Goal: Connect with others: Find contact information

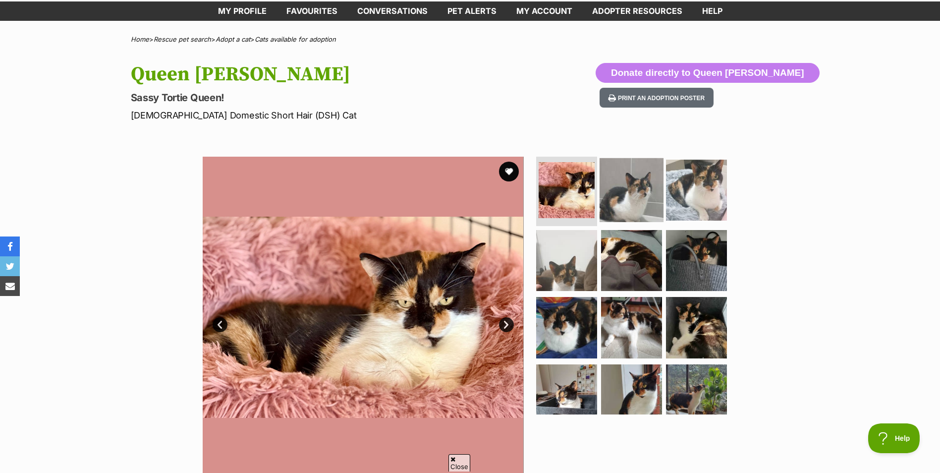
click at [637, 189] on img at bounding box center [632, 190] width 64 height 64
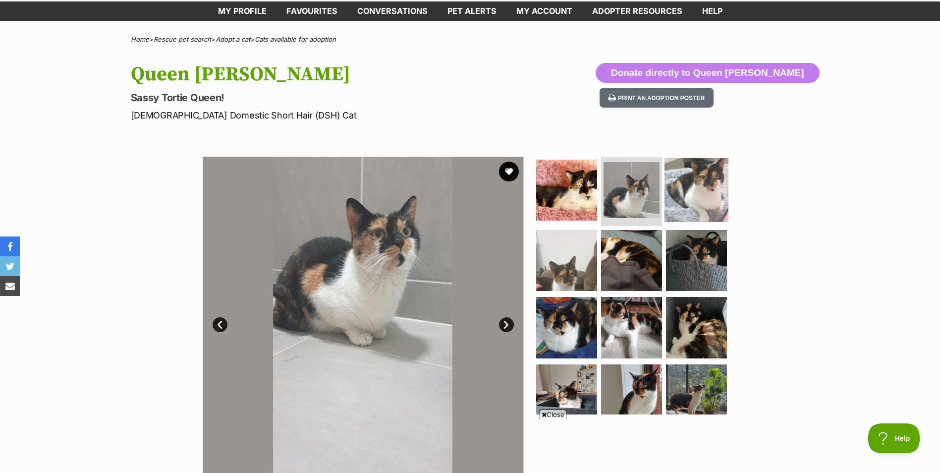
click at [690, 185] on img at bounding box center [697, 190] width 64 height 64
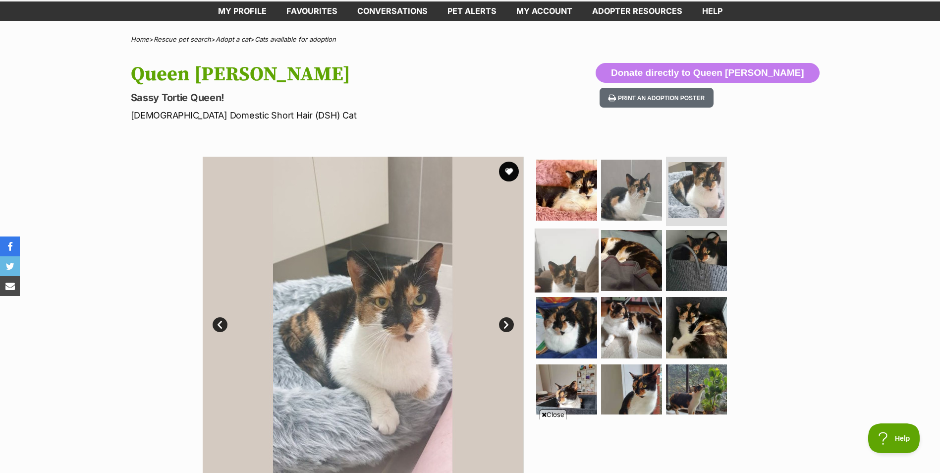
click at [557, 257] on img at bounding box center [567, 260] width 64 height 64
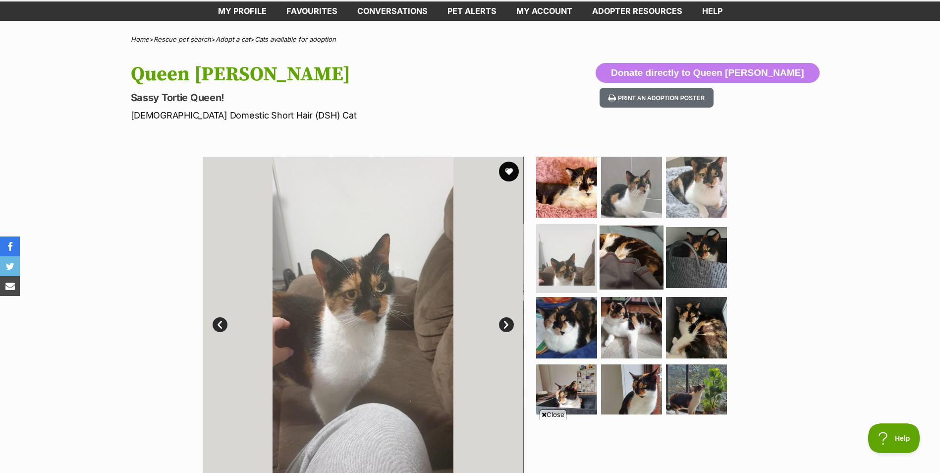
click at [621, 257] on img at bounding box center [632, 257] width 64 height 64
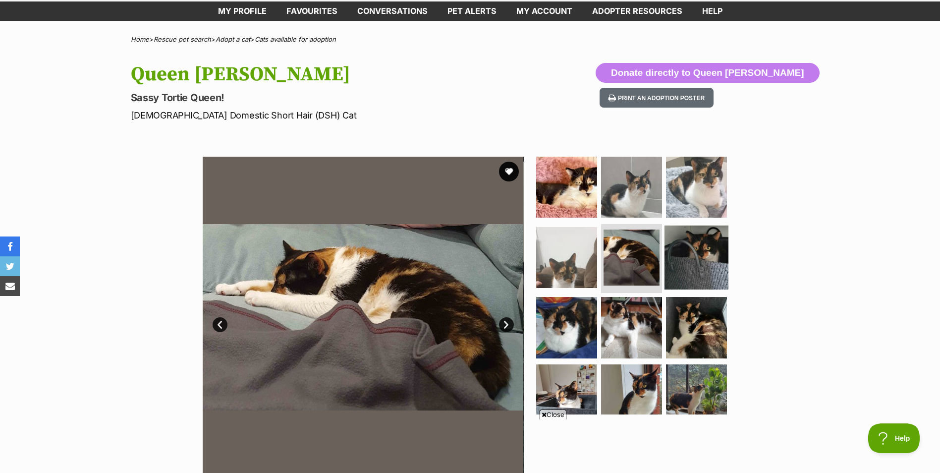
click at [686, 257] on img at bounding box center [697, 257] width 64 height 64
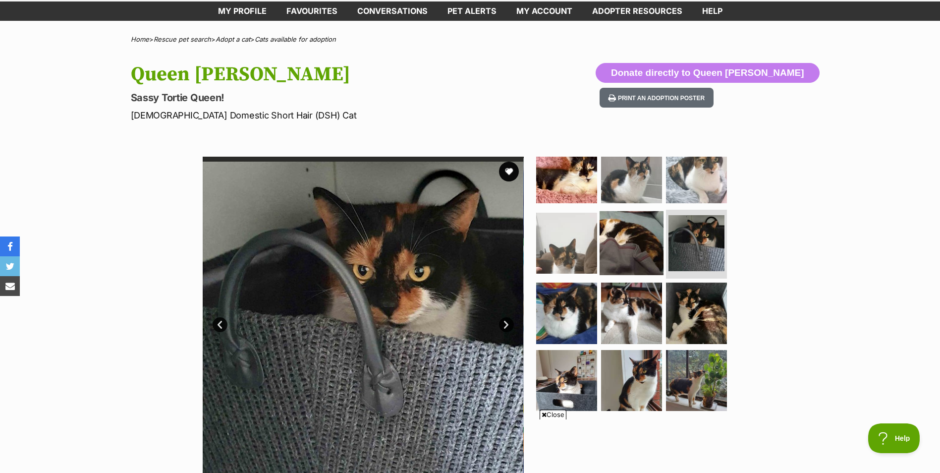
scroll to position [21, 0]
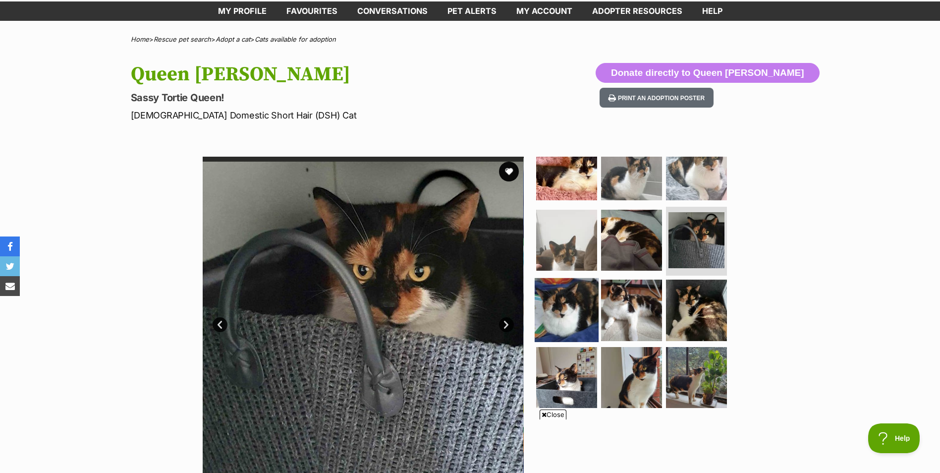
click at [548, 318] on img at bounding box center [567, 310] width 64 height 64
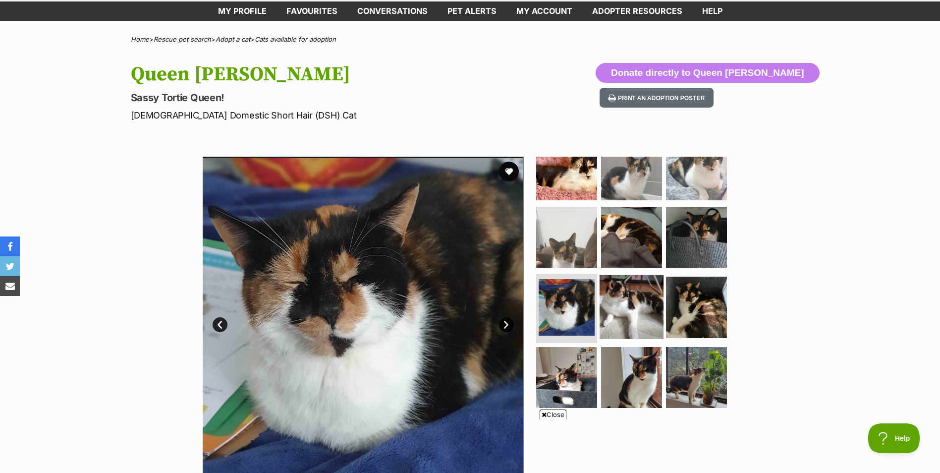
click at [616, 303] on img at bounding box center [632, 307] width 64 height 64
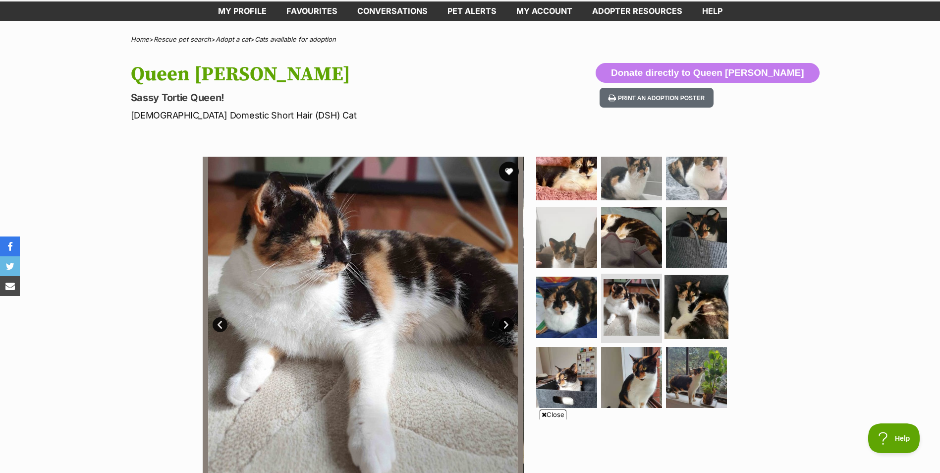
click at [672, 296] on img at bounding box center [697, 307] width 64 height 64
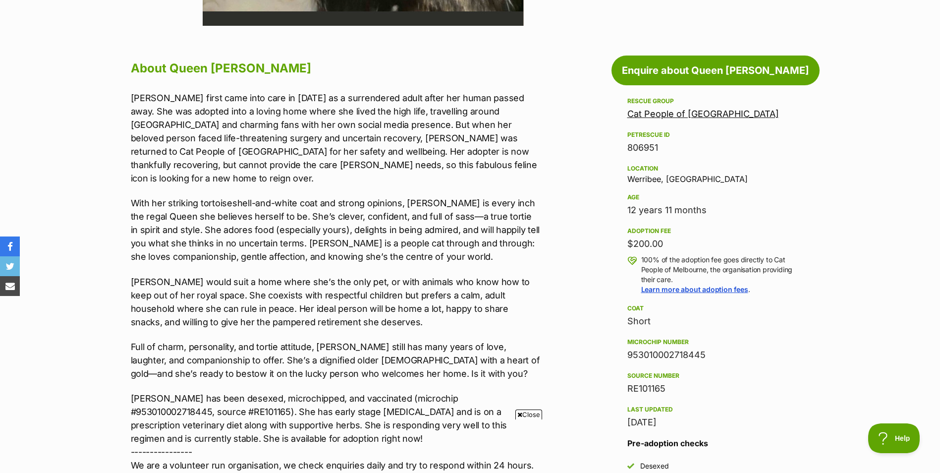
scroll to position [496, 0]
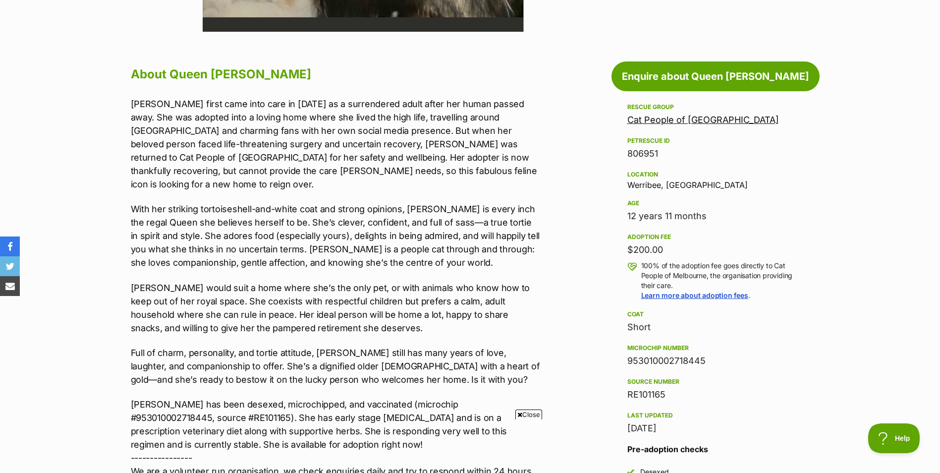
click at [669, 119] on link "Cat People of [GEOGRAPHIC_DATA]" at bounding box center [704, 120] width 152 height 10
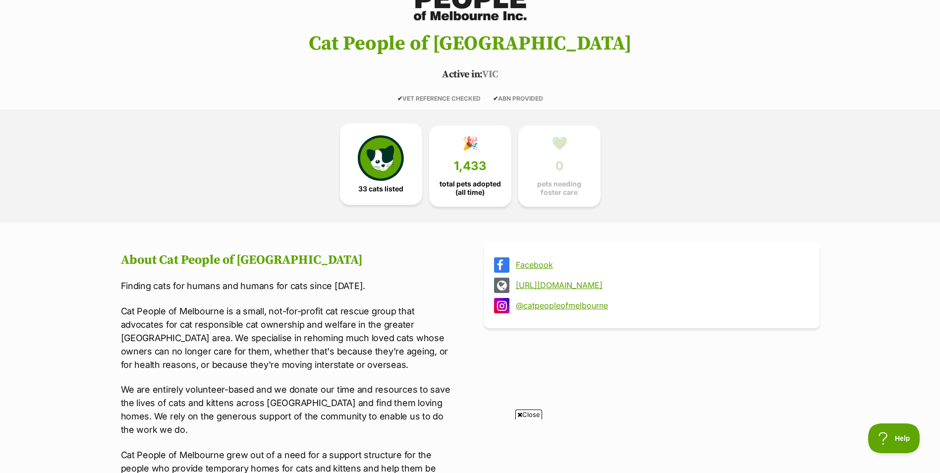
scroll to position [149, 0]
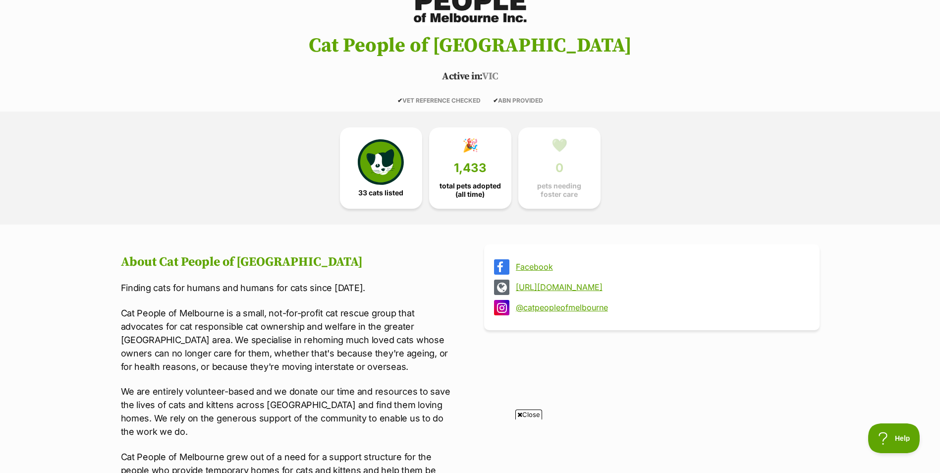
click at [526, 264] on link "Facebook" at bounding box center [661, 266] width 290 height 9
